Goal: Transaction & Acquisition: Download file/media

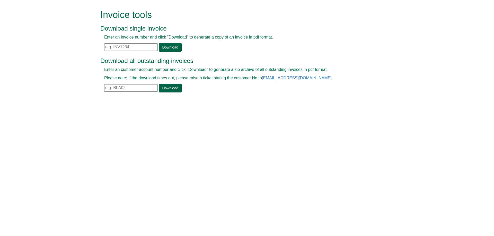
click at [139, 45] on input "text" at bounding box center [130, 46] width 53 height 7
paste input "INV1399208"
type input "INV1399208"
click at [175, 48] on link "Download" at bounding box center [170, 47] width 23 height 9
click at [141, 49] on input "text" at bounding box center [130, 46] width 53 height 7
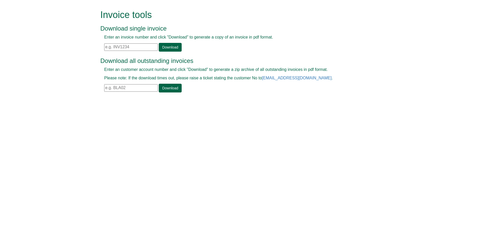
paste input "INV1399237"
type input "INV1399237"
click at [177, 48] on link "Download" at bounding box center [170, 47] width 23 height 9
click at [124, 48] on input "text" at bounding box center [130, 46] width 53 height 7
paste input "INV1399244"
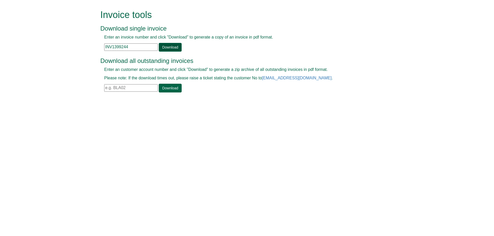
type input "INV1399244"
click at [171, 48] on link "Download" at bounding box center [170, 47] width 23 height 9
